Goal: Find specific page/section: Find specific page/section

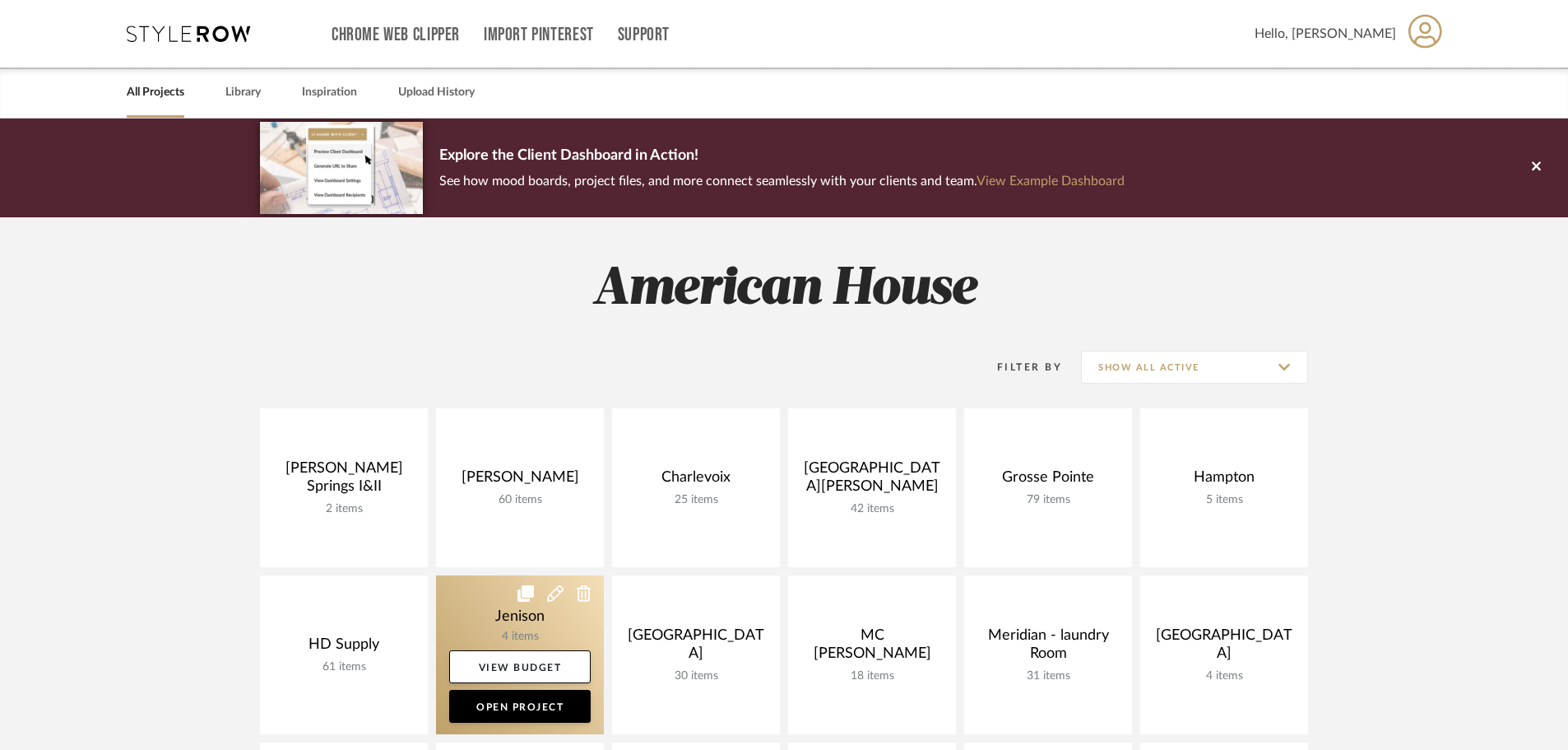
click at [455, 587] on link at bounding box center [520, 654] width 168 height 159
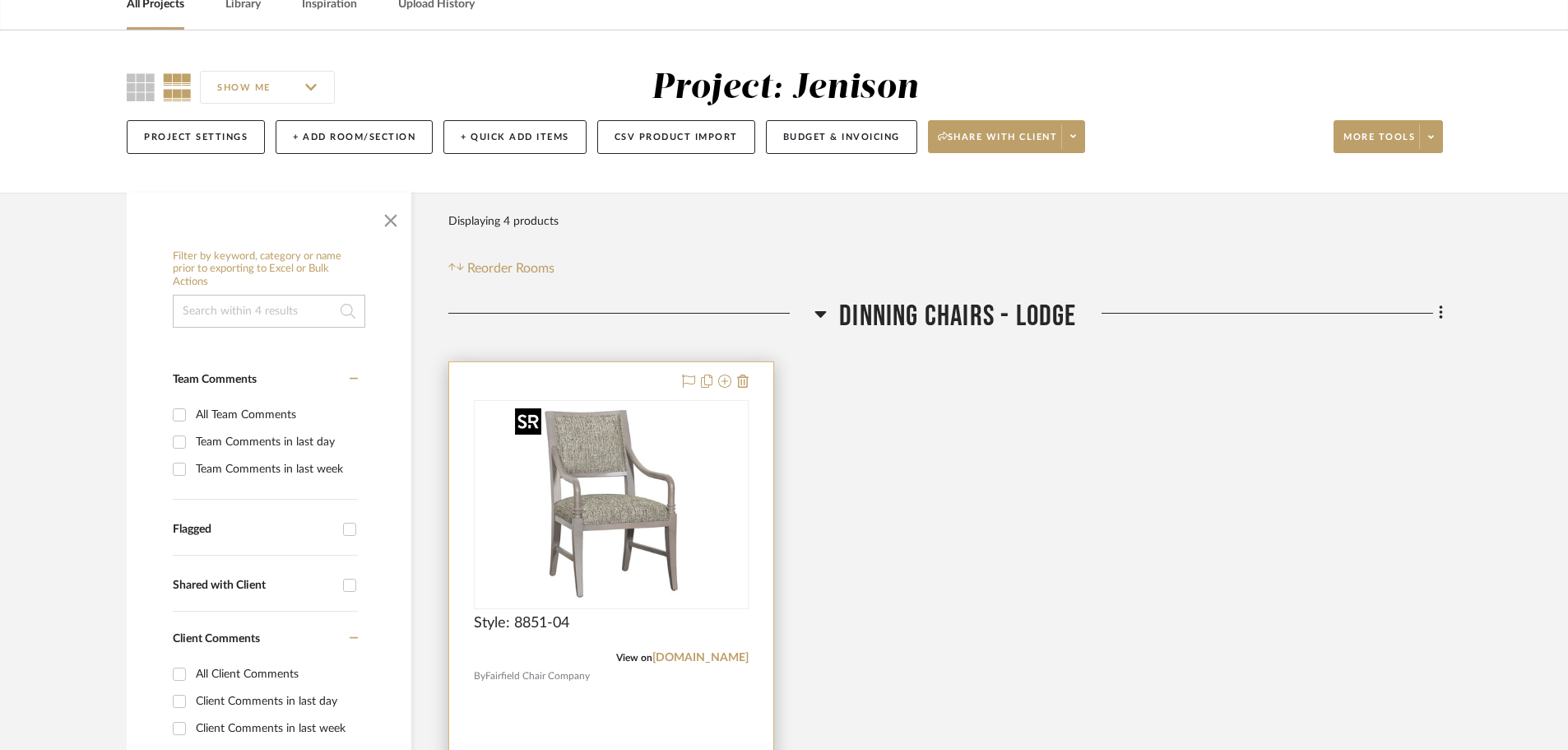
scroll to position [247, 0]
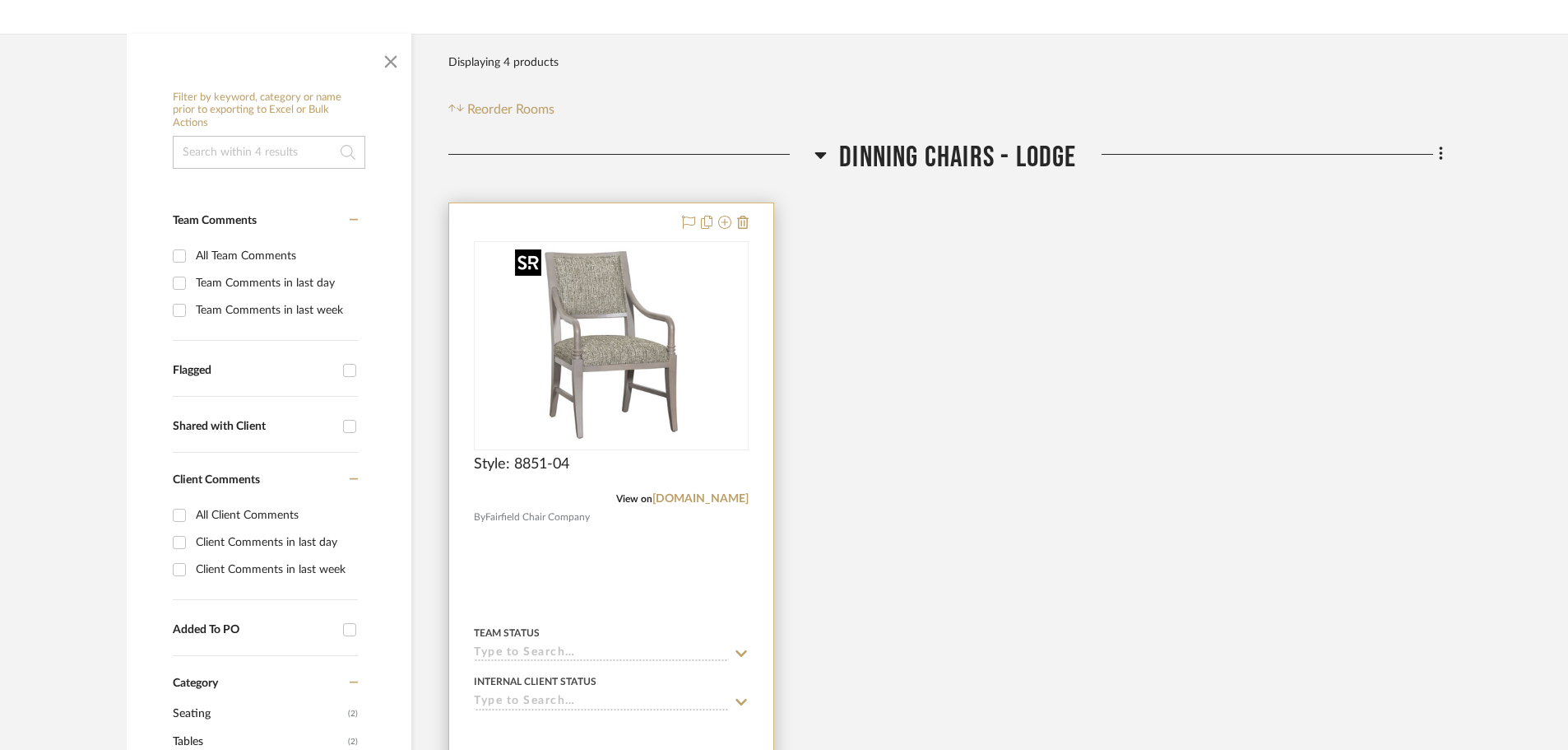
click at [666, 300] on img "0" at bounding box center [611, 345] width 205 height 205
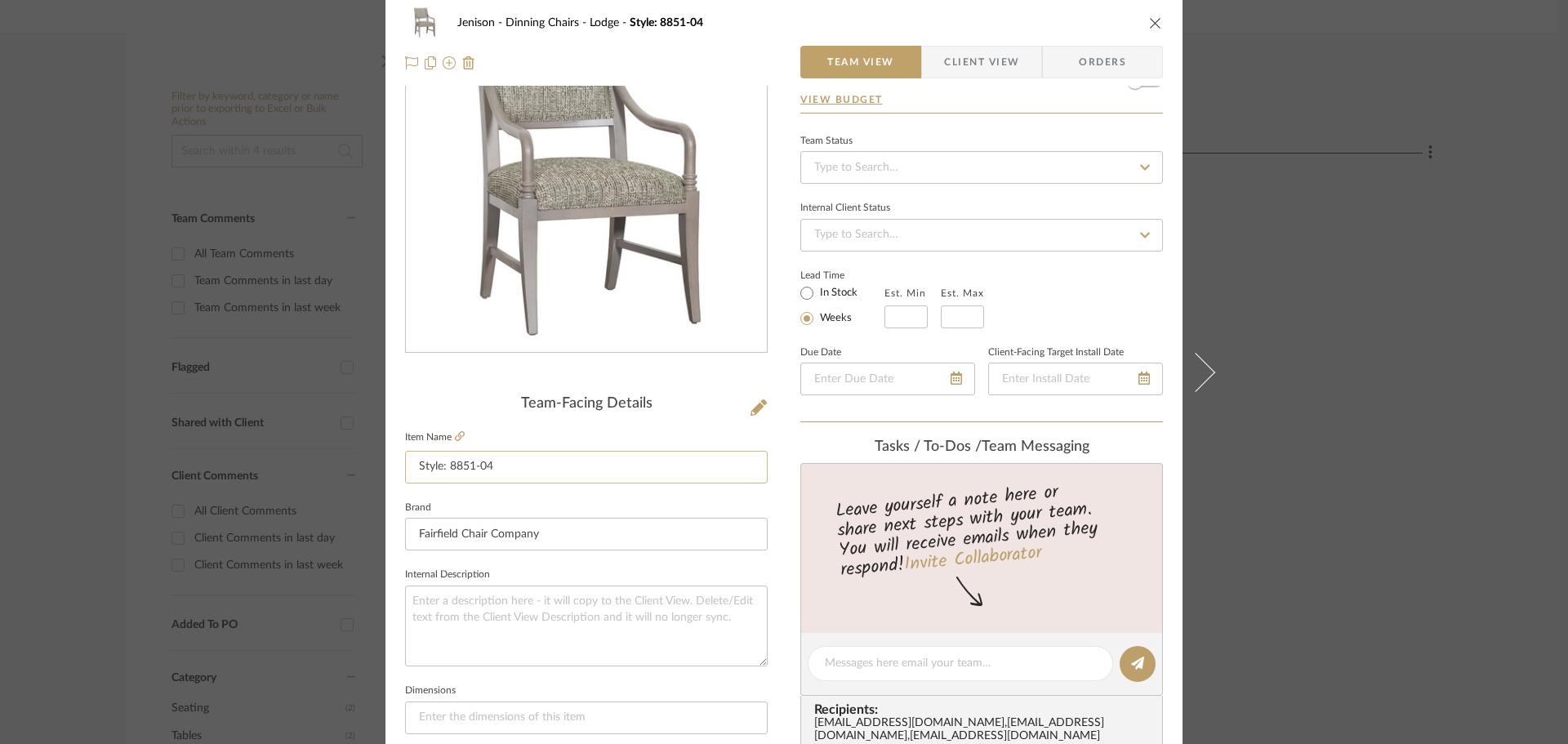
scroll to position [0, 0]
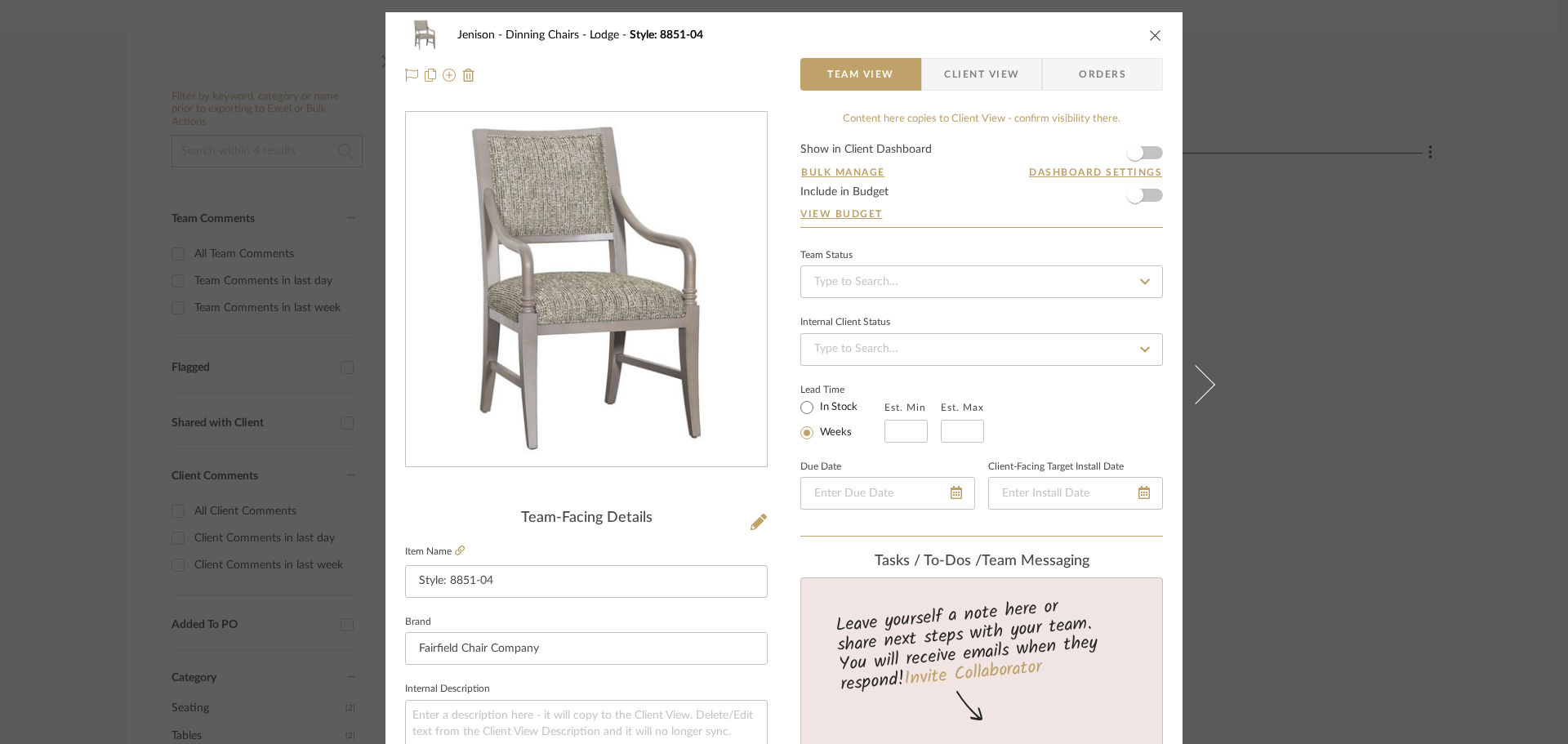
click at [1152, 34] on icon "close" at bounding box center [1156, 35] width 13 height 13
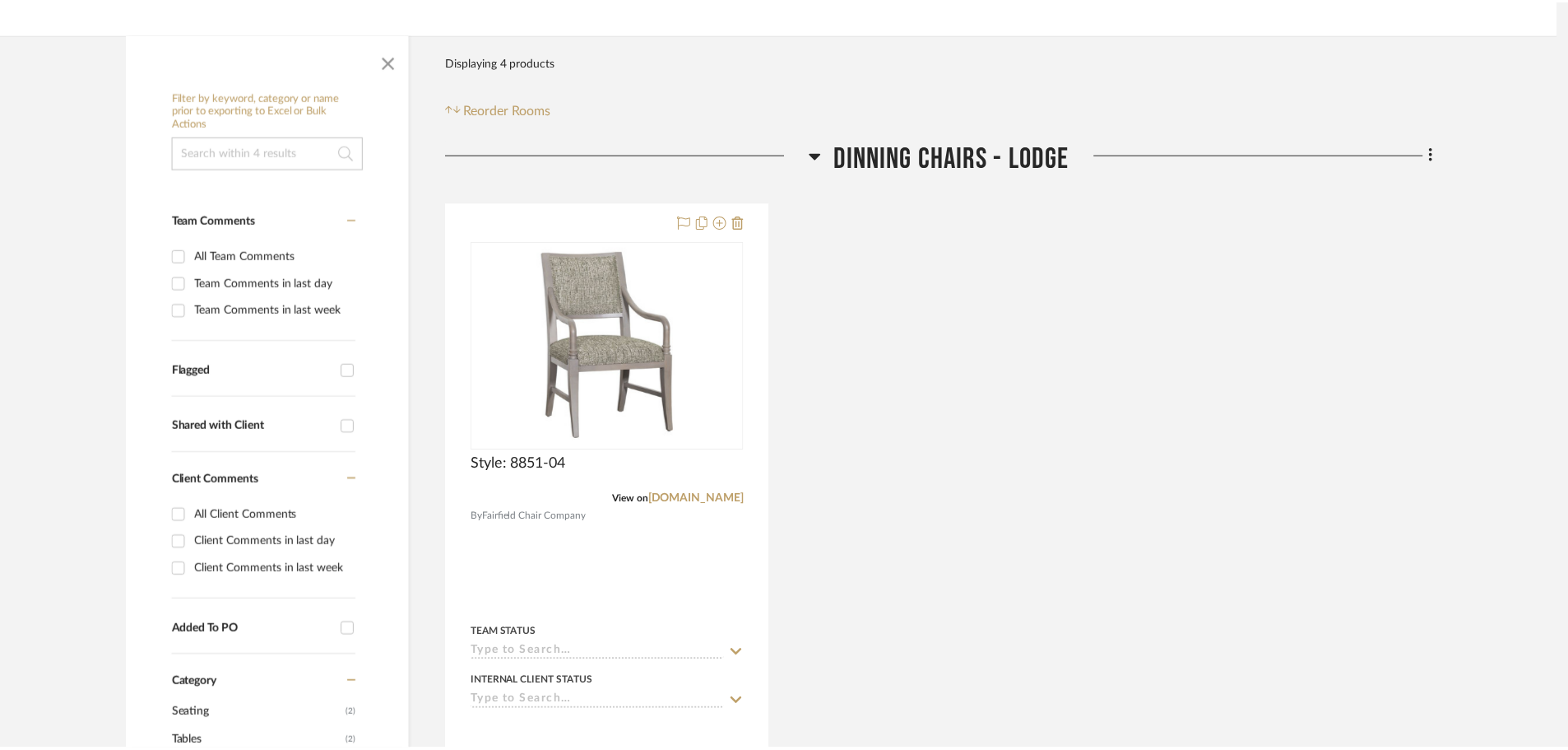
scroll to position [247, 0]
click at [818, 154] on icon at bounding box center [821, 155] width 12 height 7
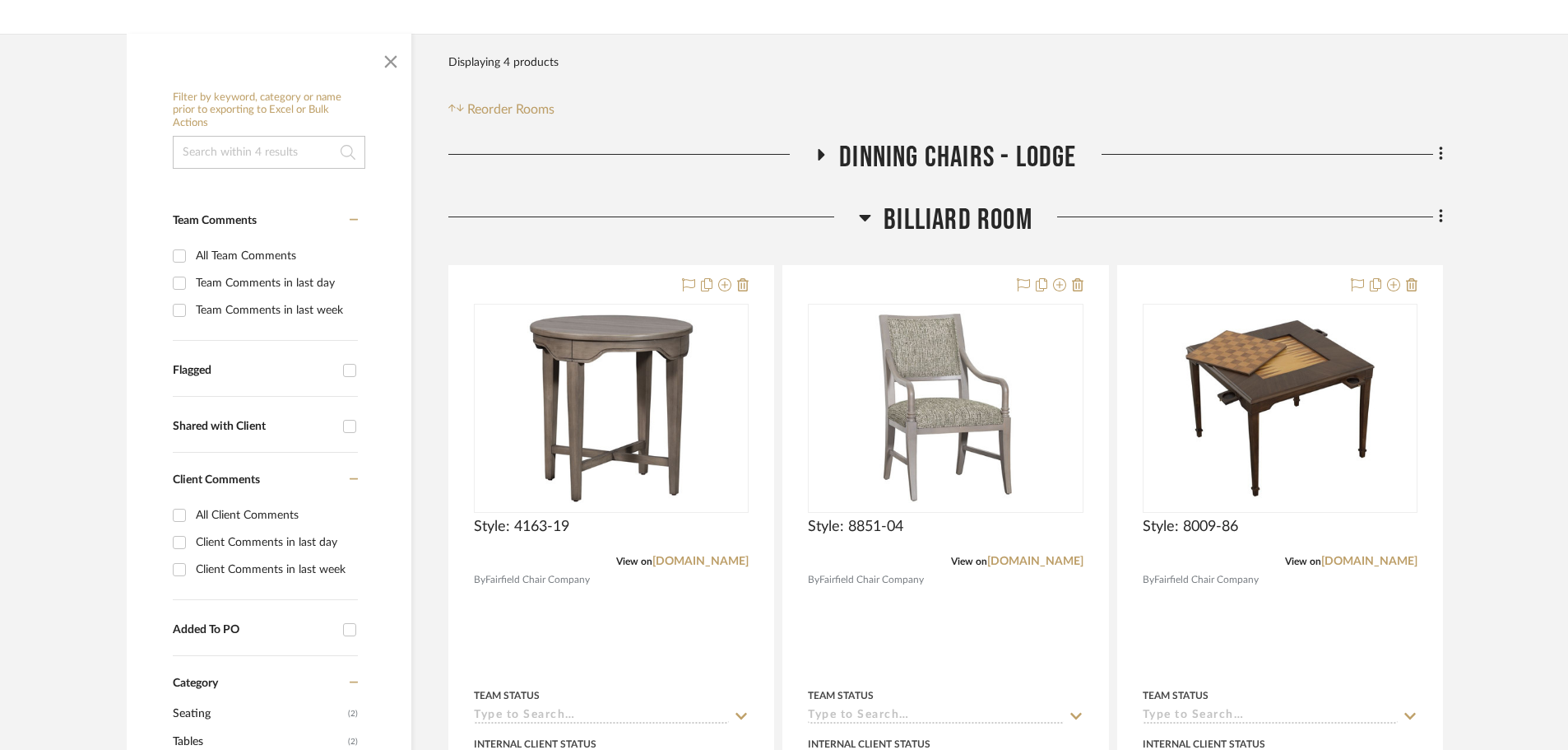
click at [862, 219] on icon at bounding box center [864, 217] width 12 height 20
